Goal: Use online tool/utility: Use online tool/utility

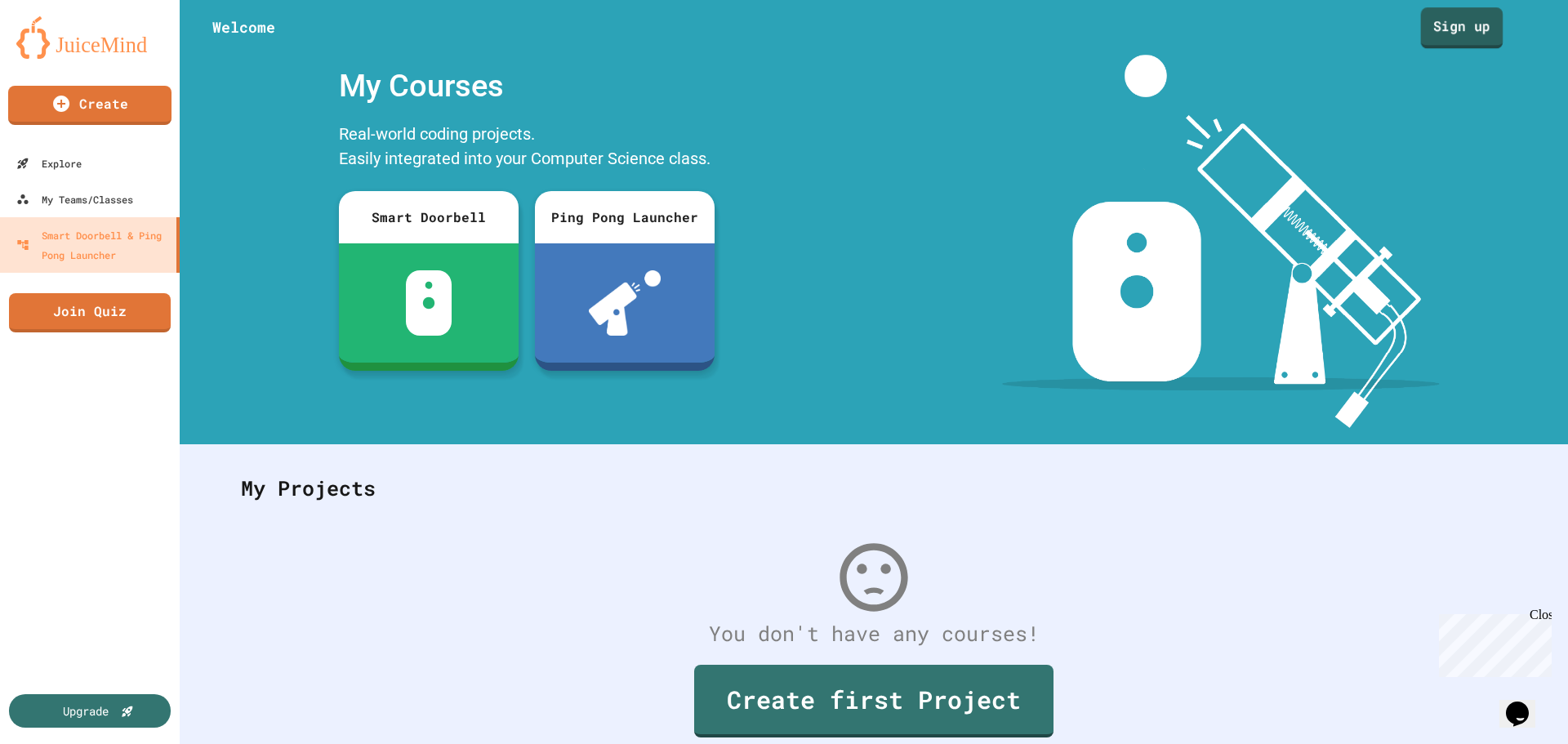
click at [1450, 32] on link "Sign up" at bounding box center [1462, 28] width 83 height 41
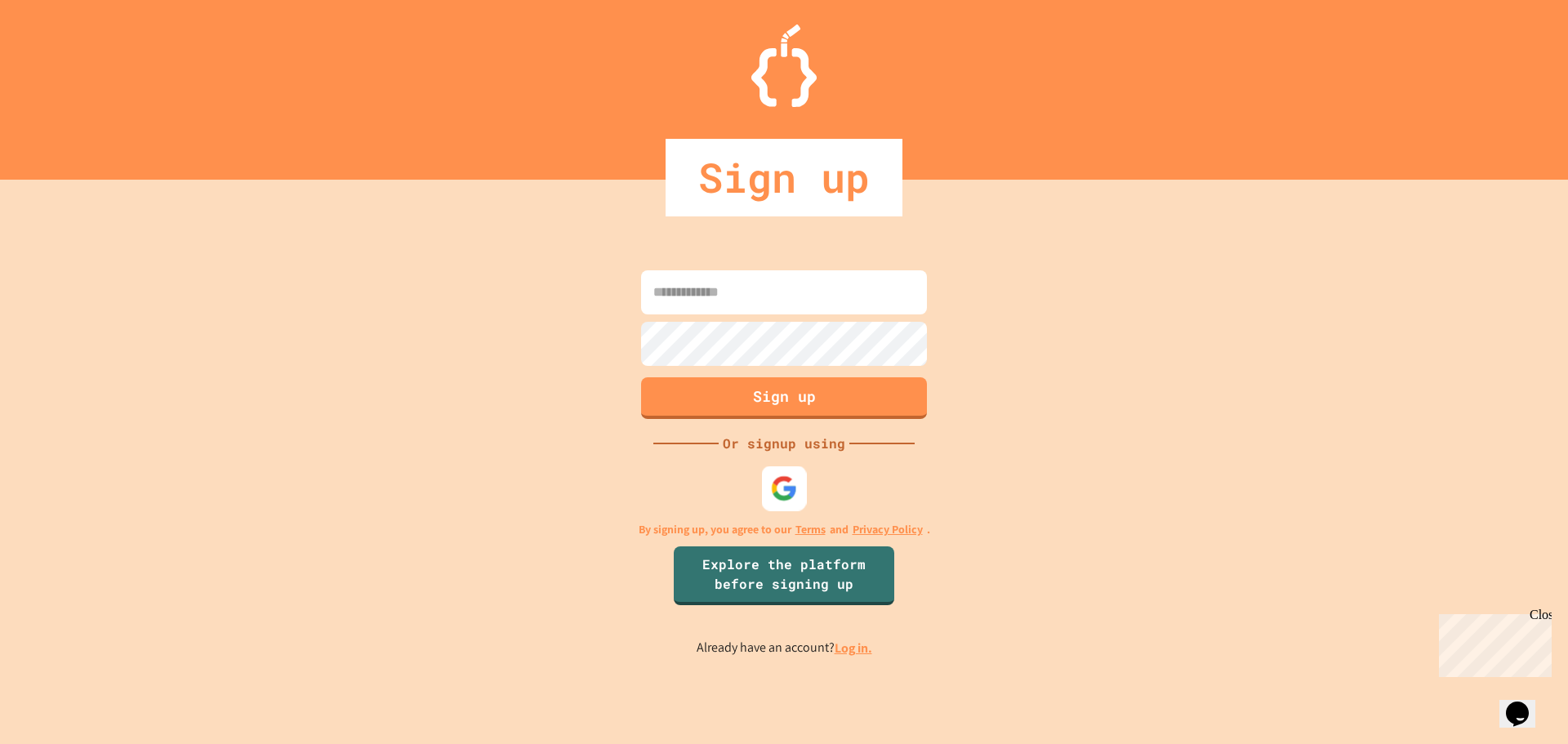
click at [787, 500] on img at bounding box center [784, 488] width 27 height 27
click at [784, 491] on img at bounding box center [784, 488] width 26 height 26
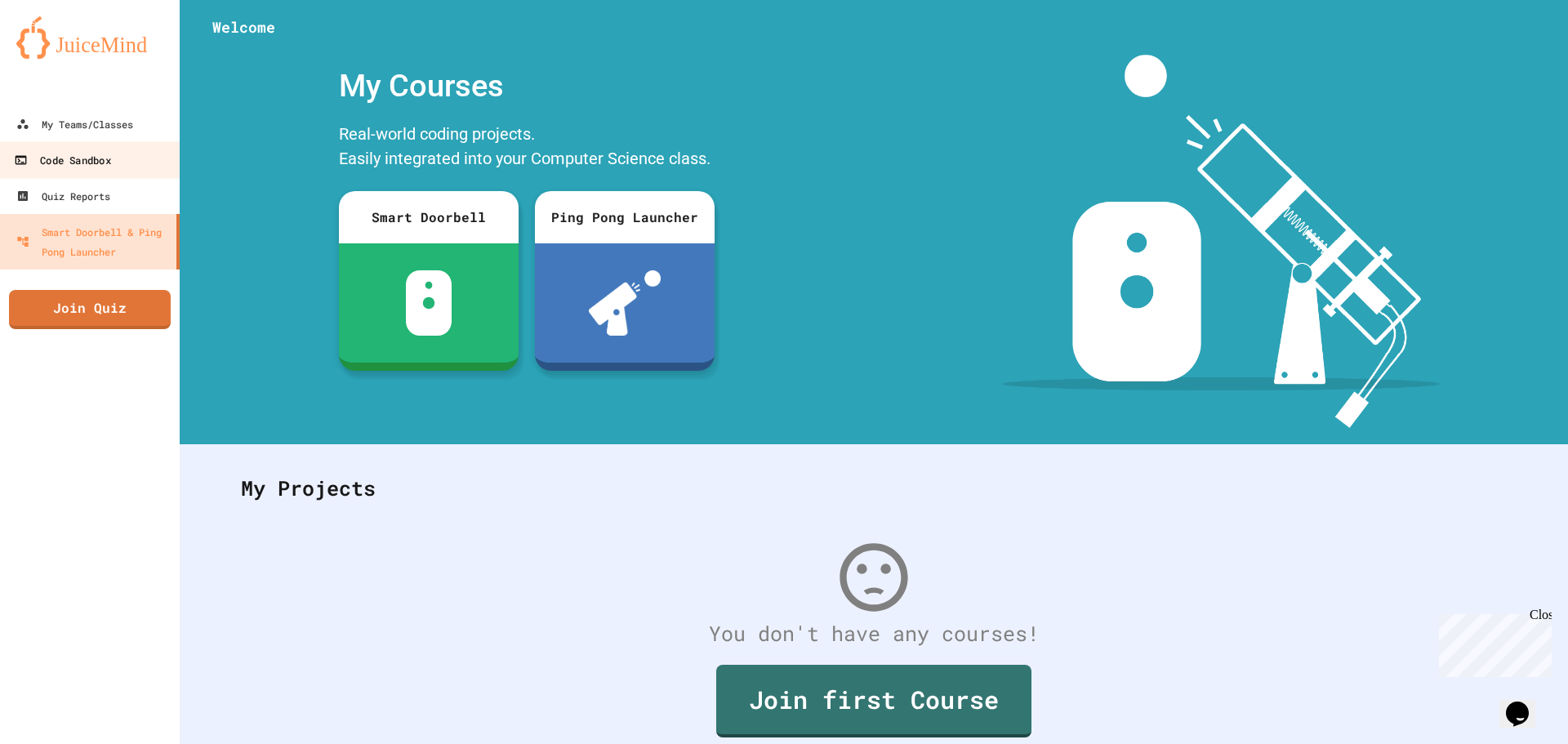
click at [117, 166] on link "Code Sandbox" at bounding box center [90, 159] width 186 height 37
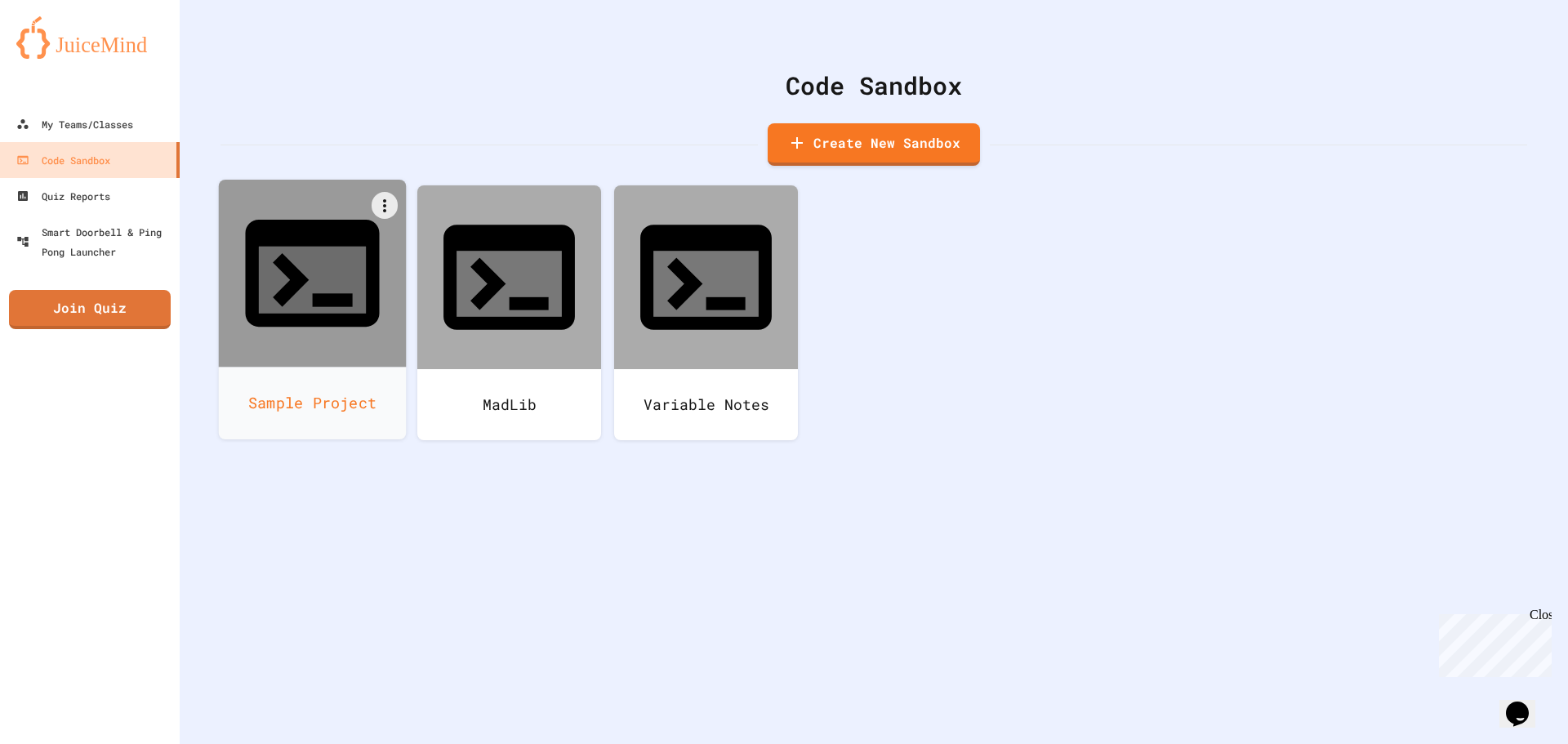
click at [382, 277] on div at bounding box center [313, 274] width 187 height 187
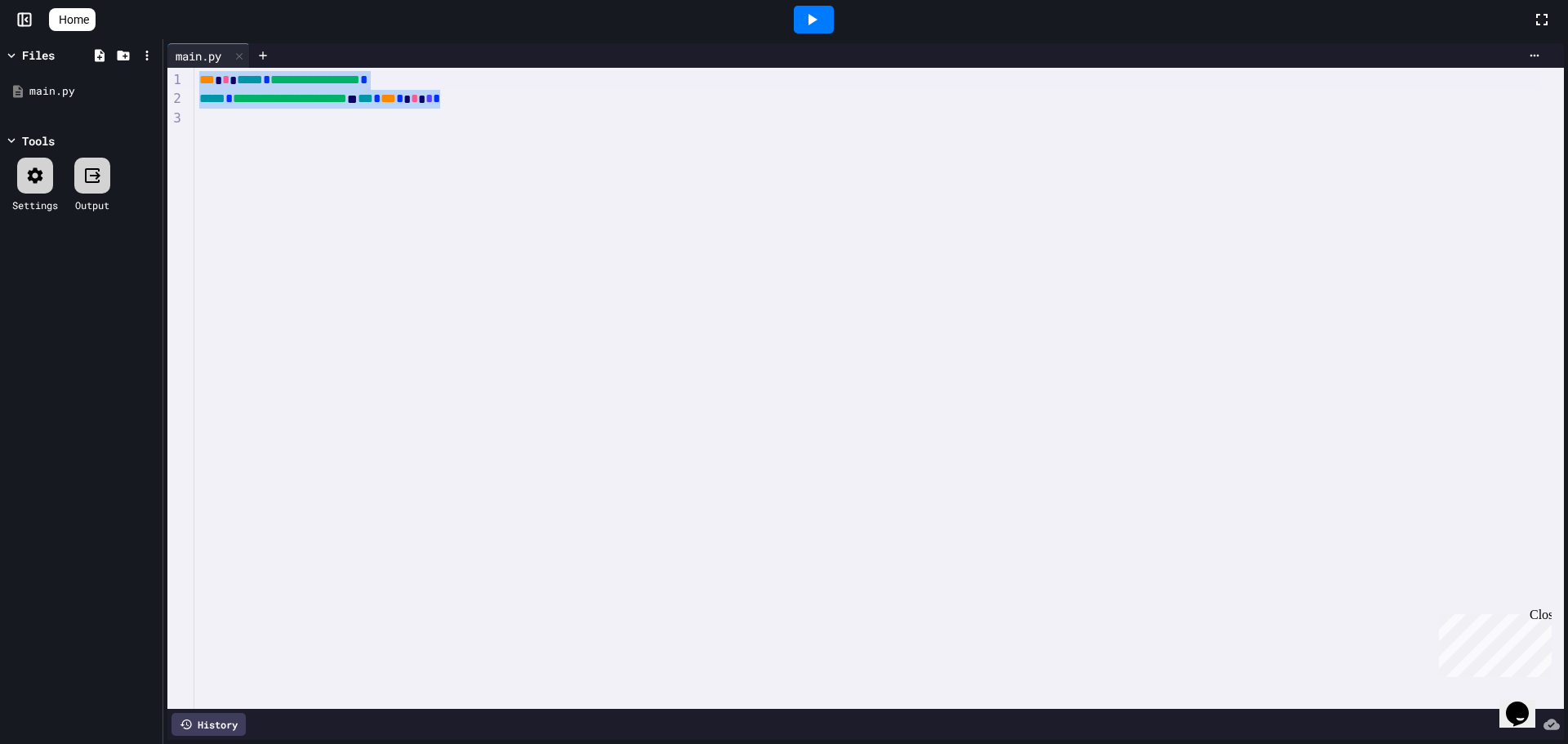
drag, startPoint x: 606, startPoint y: 111, endPoint x: 169, endPoint y: 61, distance: 439.9
click at [169, 61] on div "**********" at bounding box center [865, 392] width 1396 height 697
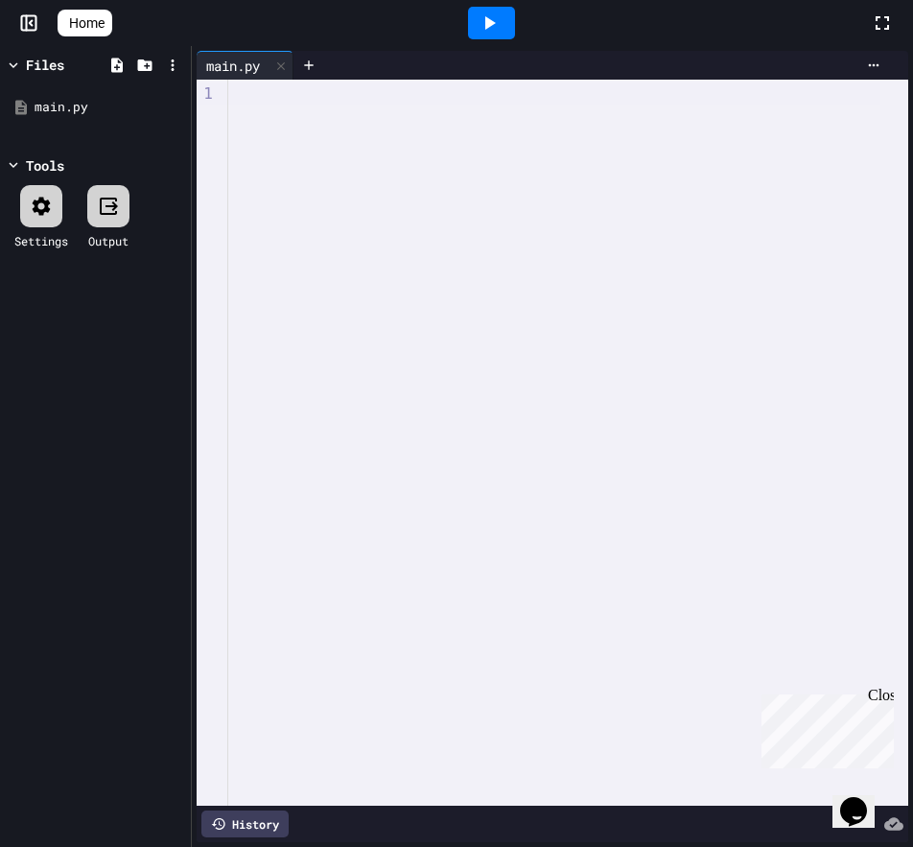
click at [98, 23] on span "Home" at bounding box center [86, 22] width 35 height 19
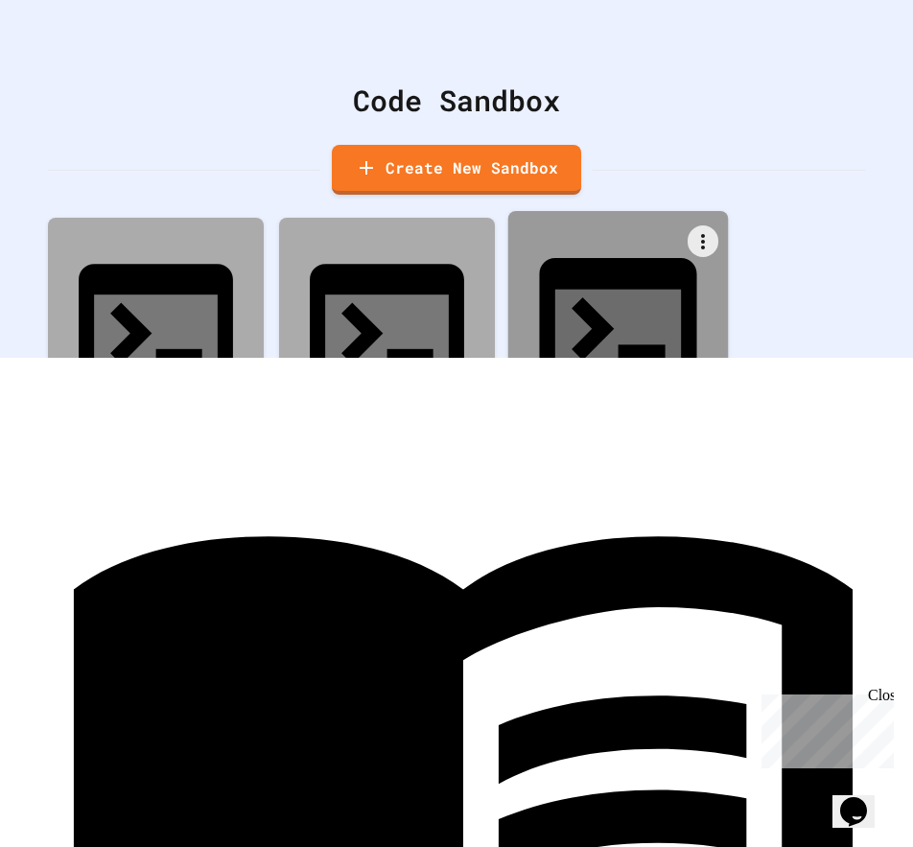
click at [666, 430] on div "Variable Notes" at bounding box center [618, 472] width 220 height 85
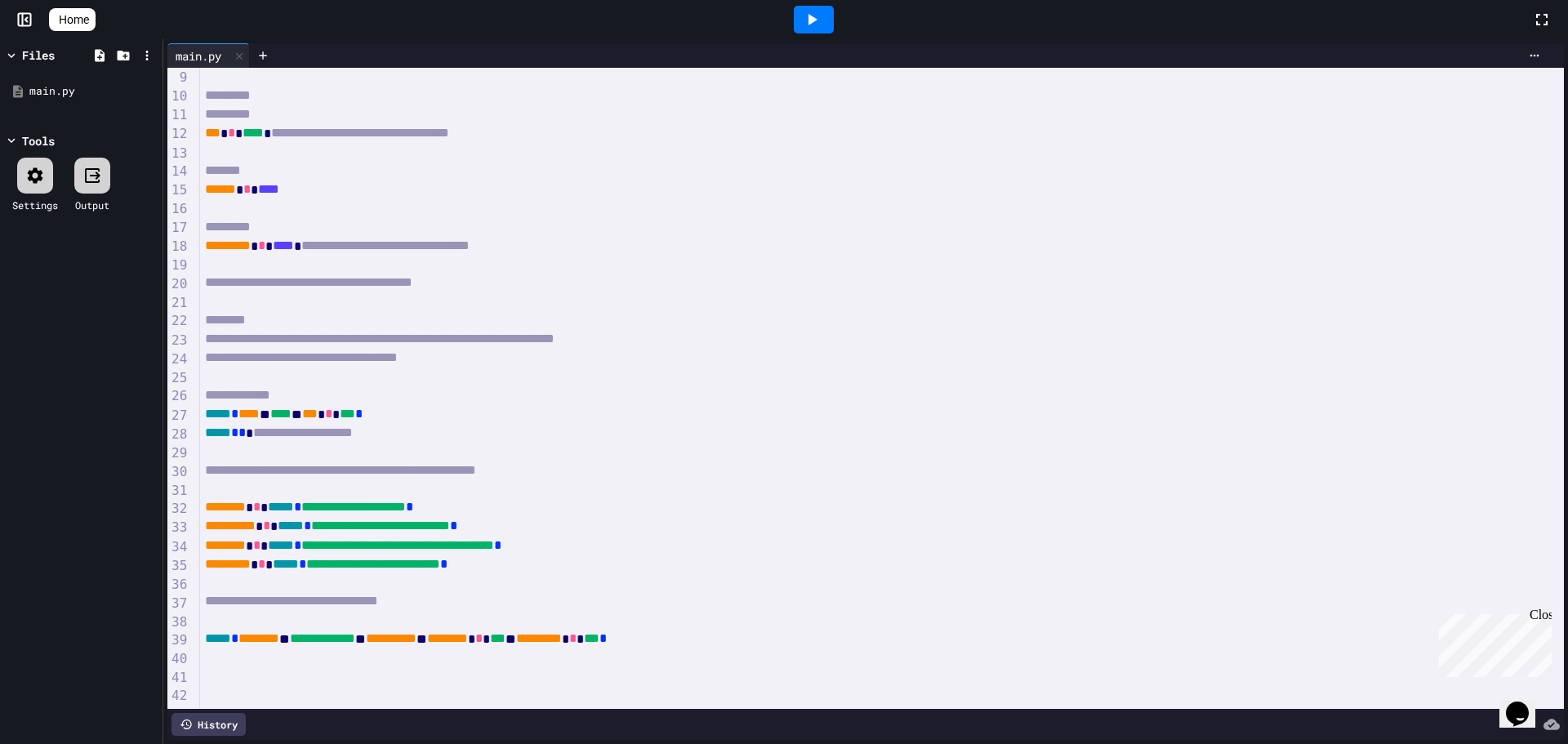
scroll to position [176, 0]
